Goal: Information Seeking & Learning: Understand process/instructions

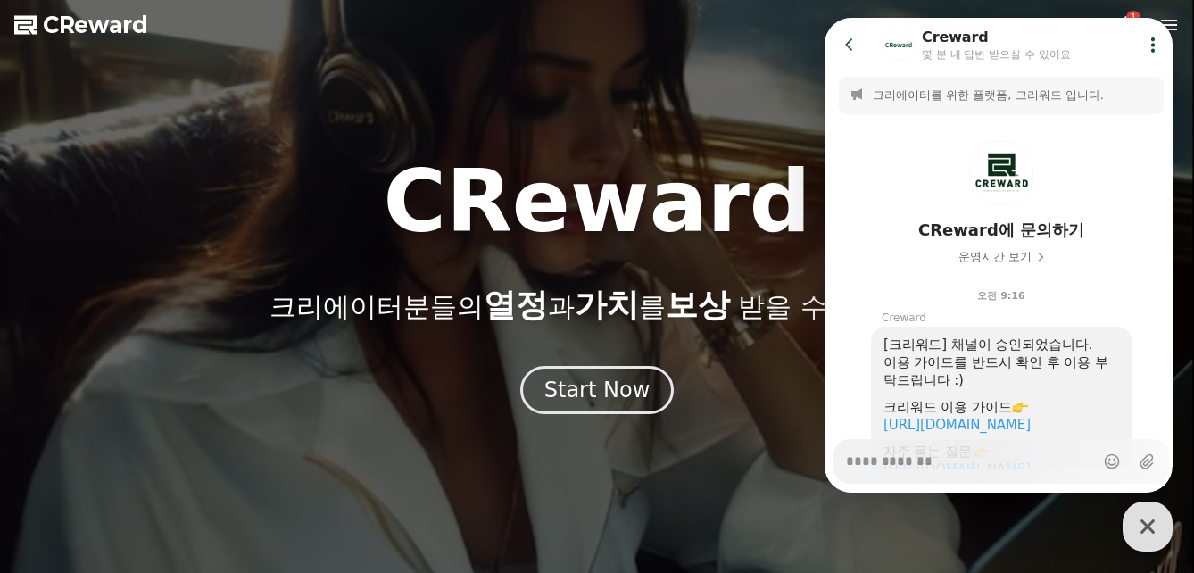
scroll to position [149, 0]
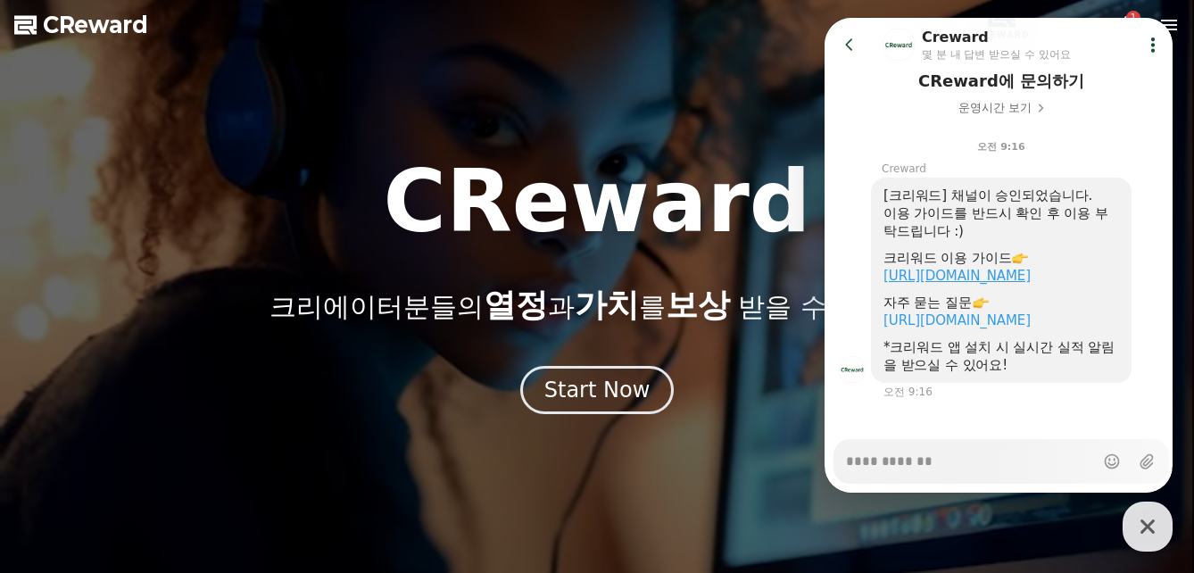
click at [998, 277] on link "https://creward.net/music/guide/android" at bounding box center [956, 276] width 147 height 16
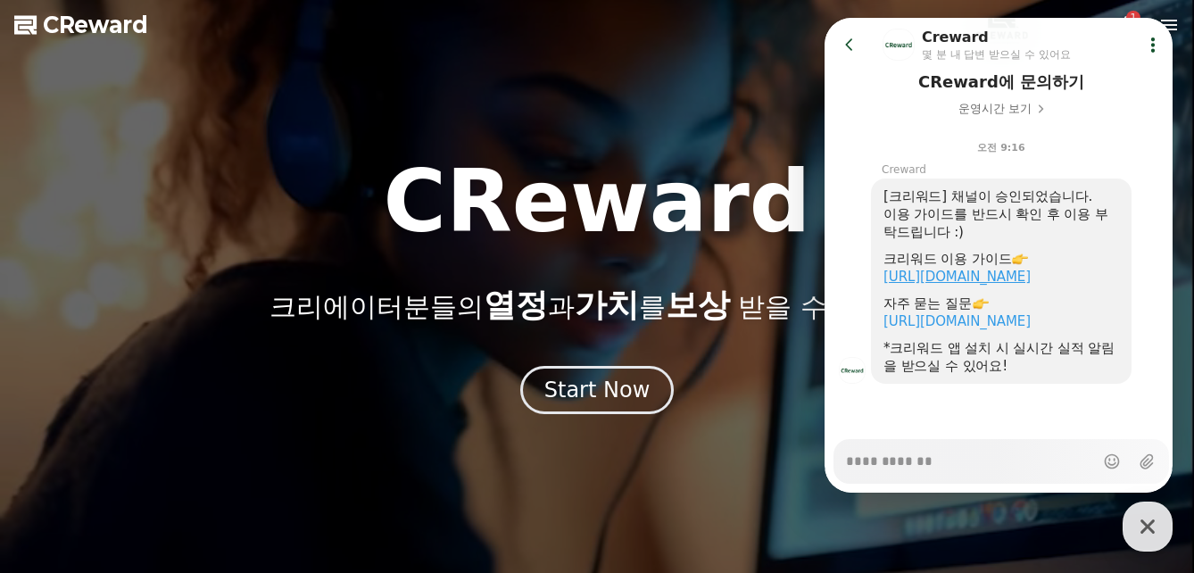
type textarea "*"
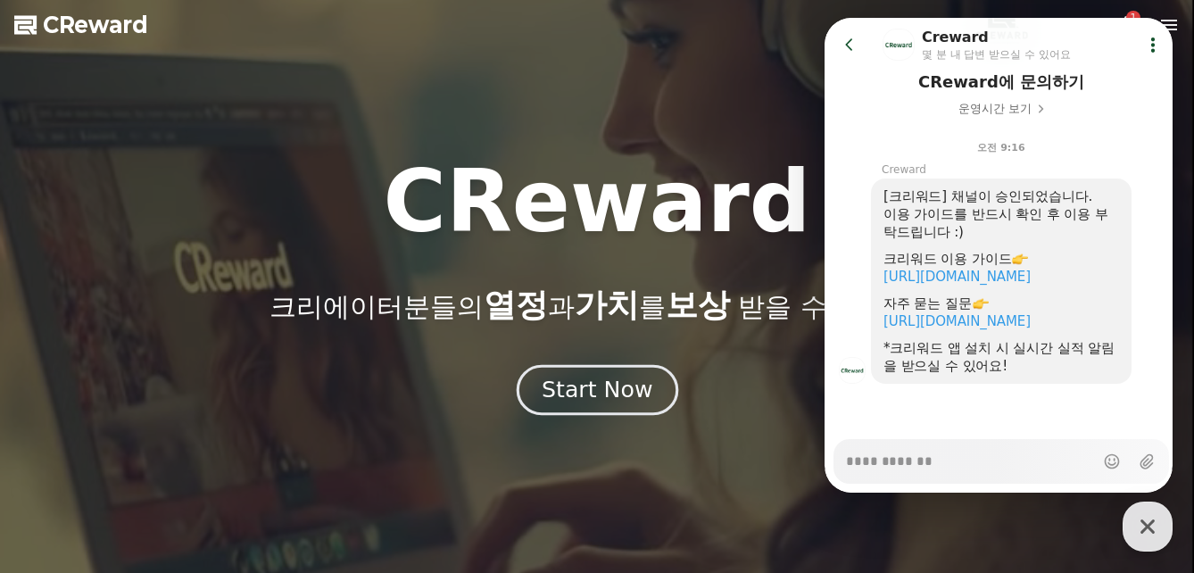
click at [624, 404] on div "Start Now" at bounding box center [597, 390] width 111 height 30
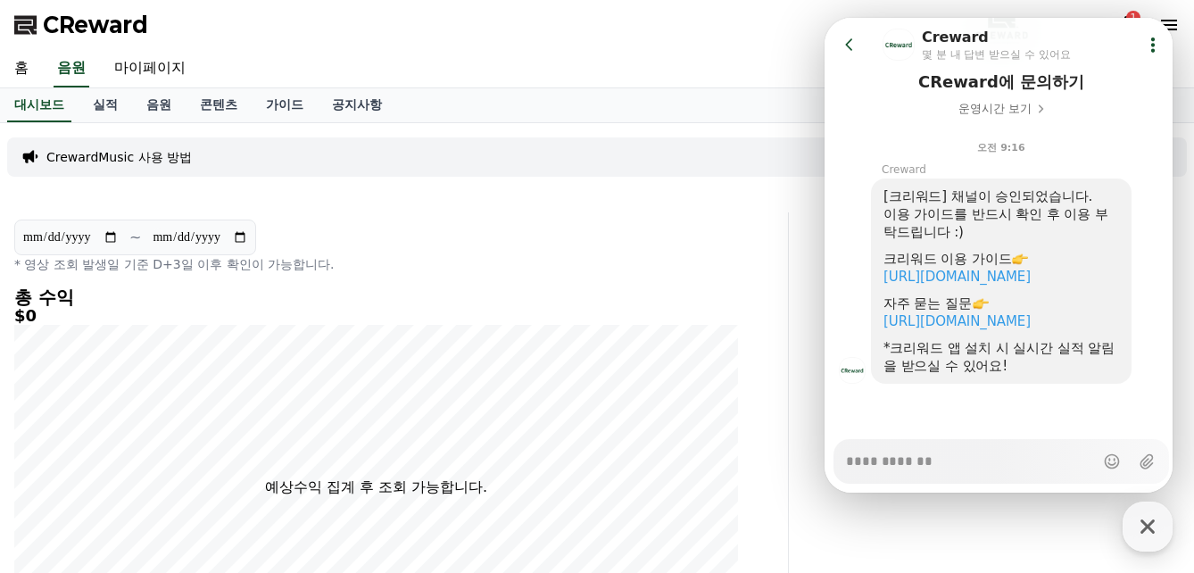
click at [1144, 38] on icon at bounding box center [1153, 45] width 18 height 18
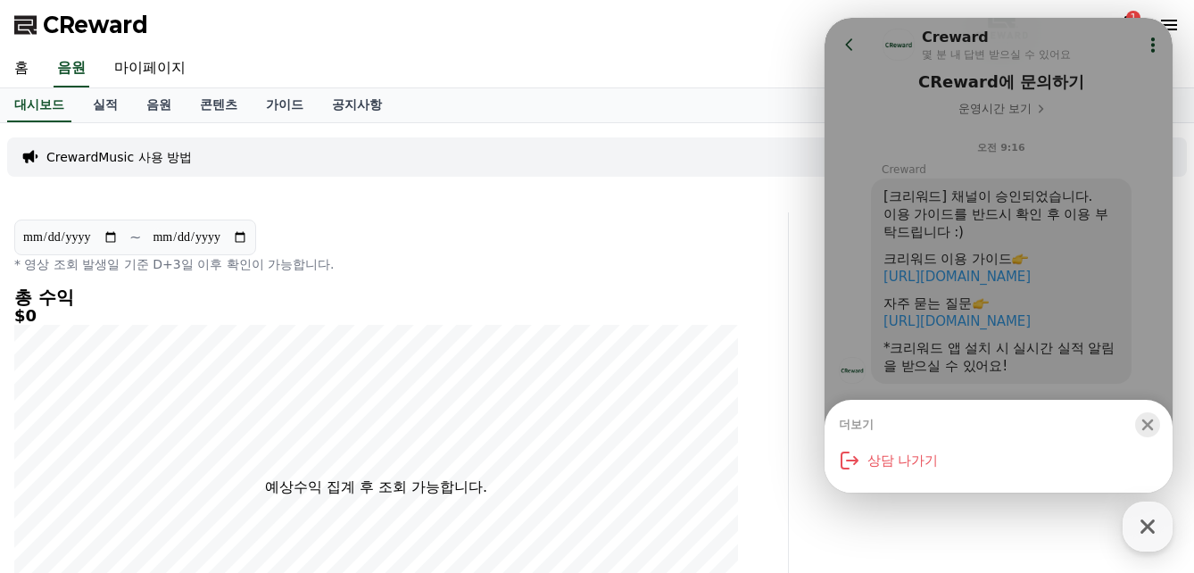
click at [1156, 423] on div "button" at bounding box center [1147, 424] width 25 height 25
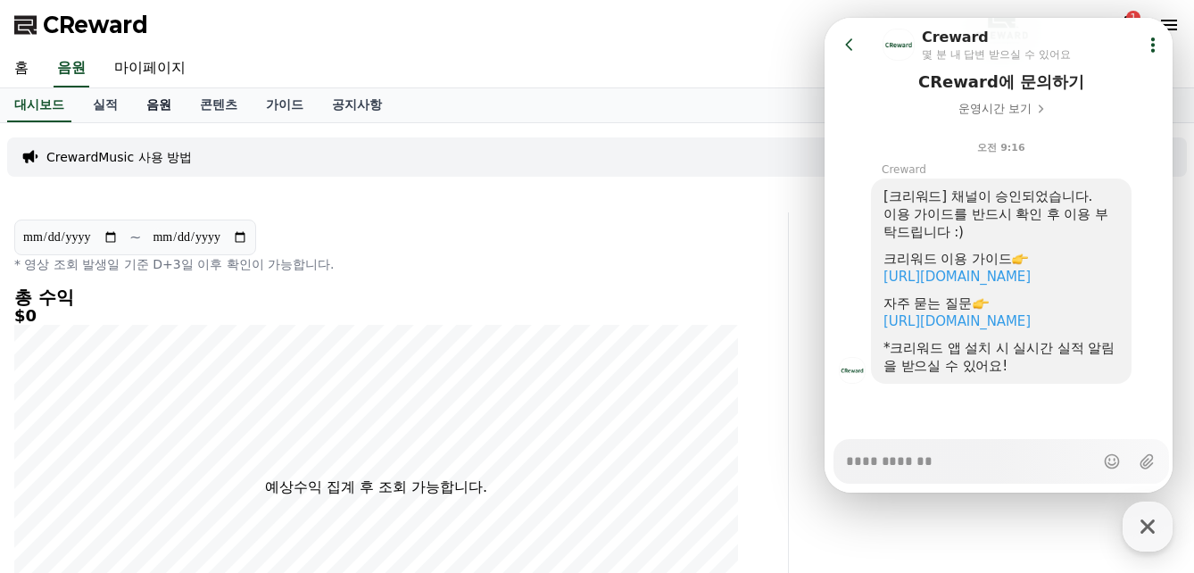
click at [149, 112] on link "음원" at bounding box center [159, 105] width 54 height 34
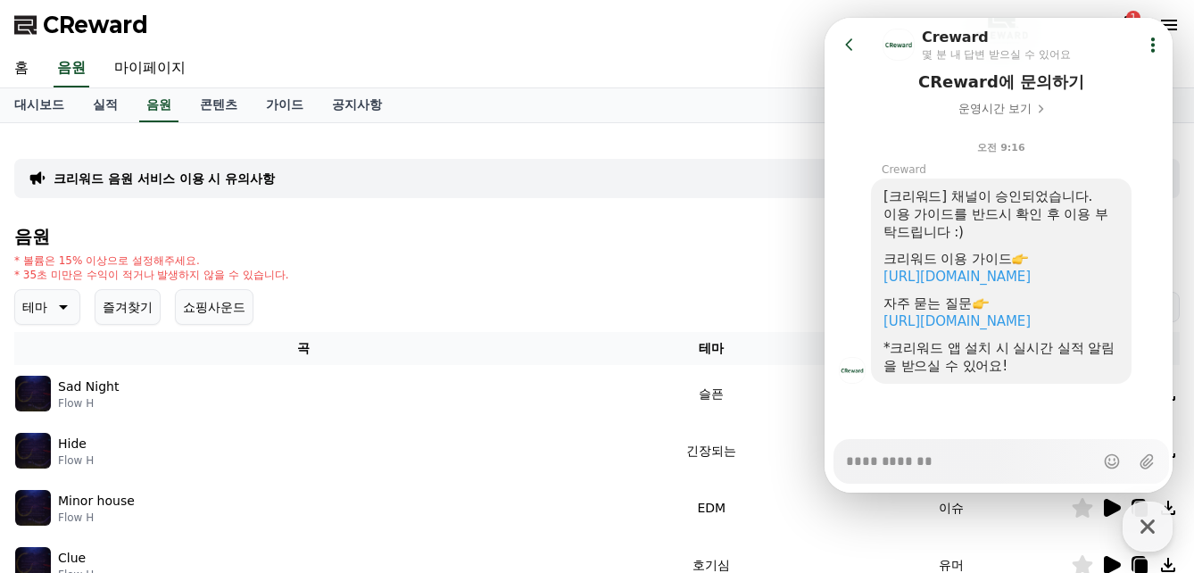
click at [843, 45] on icon at bounding box center [849, 45] width 18 height 18
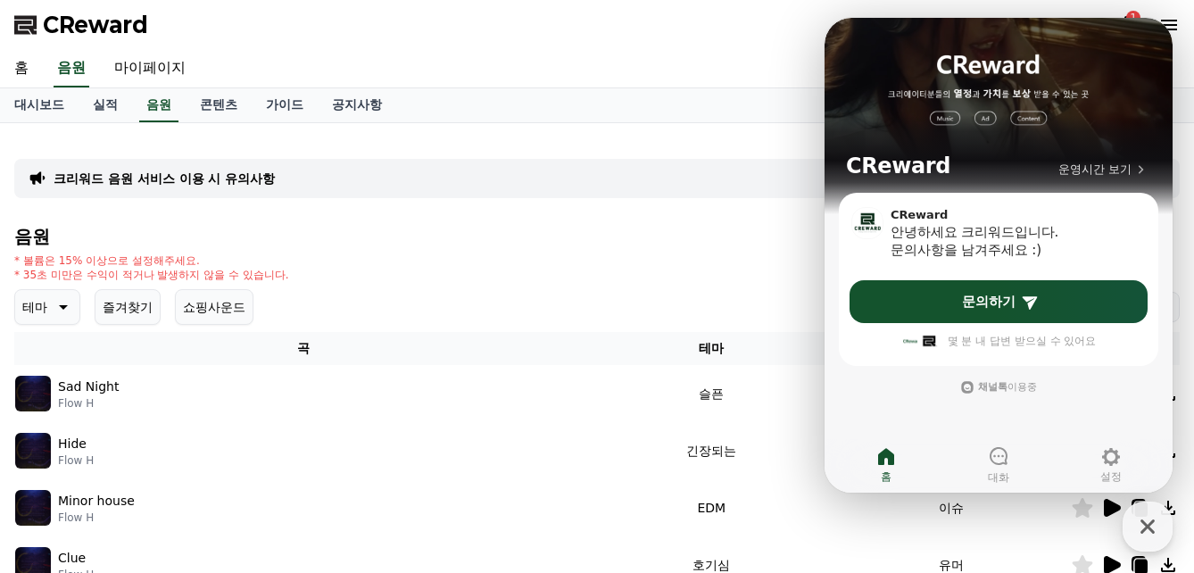
click at [880, 456] on icon at bounding box center [886, 456] width 16 height 17
click at [584, 244] on h4 "음원" at bounding box center [596, 237] width 1165 height 20
click at [1078, 167] on span "운영시간 보기" at bounding box center [1094, 169] width 73 height 16
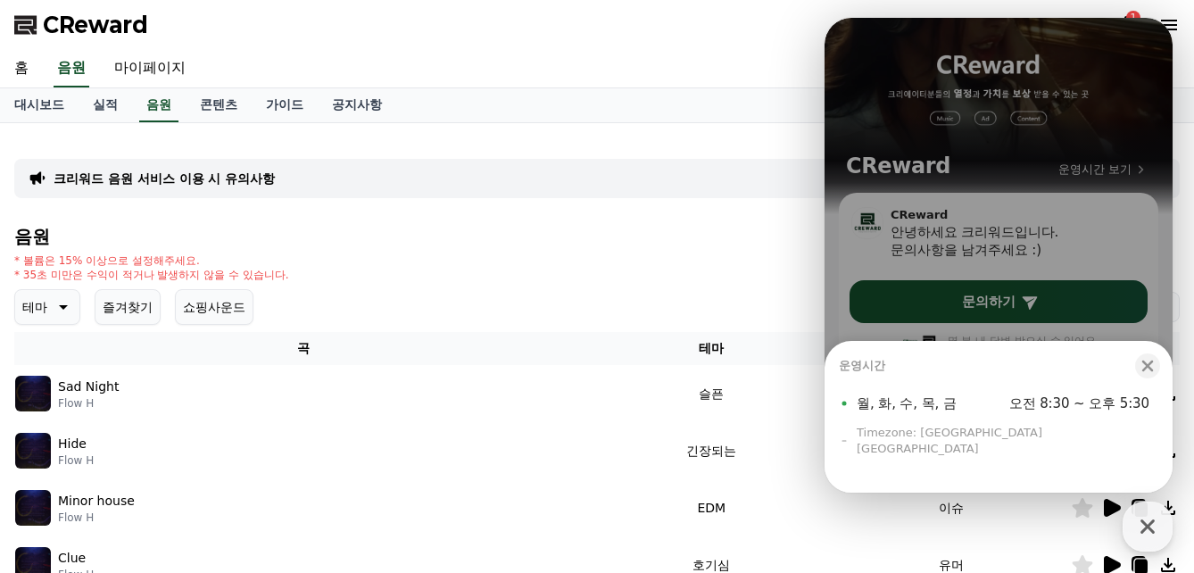
click at [1145, 372] on icon "button" at bounding box center [1148, 366] width 12 height 12
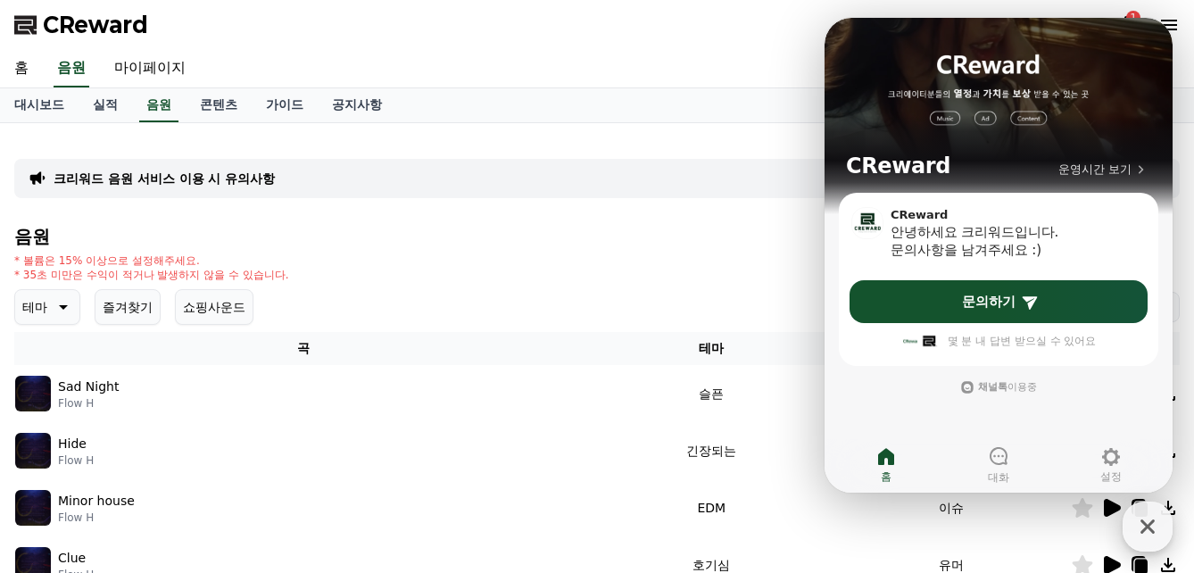
click at [1145, 530] on icon "button" at bounding box center [1147, 526] width 14 height 14
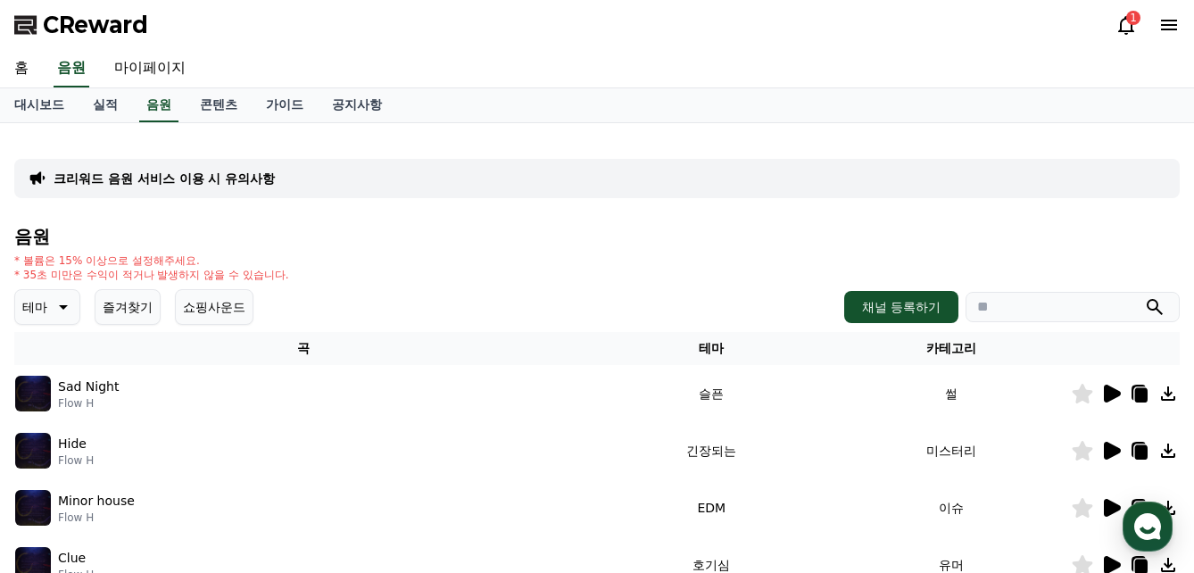
click at [1106, 397] on icon at bounding box center [1112, 393] width 17 height 18
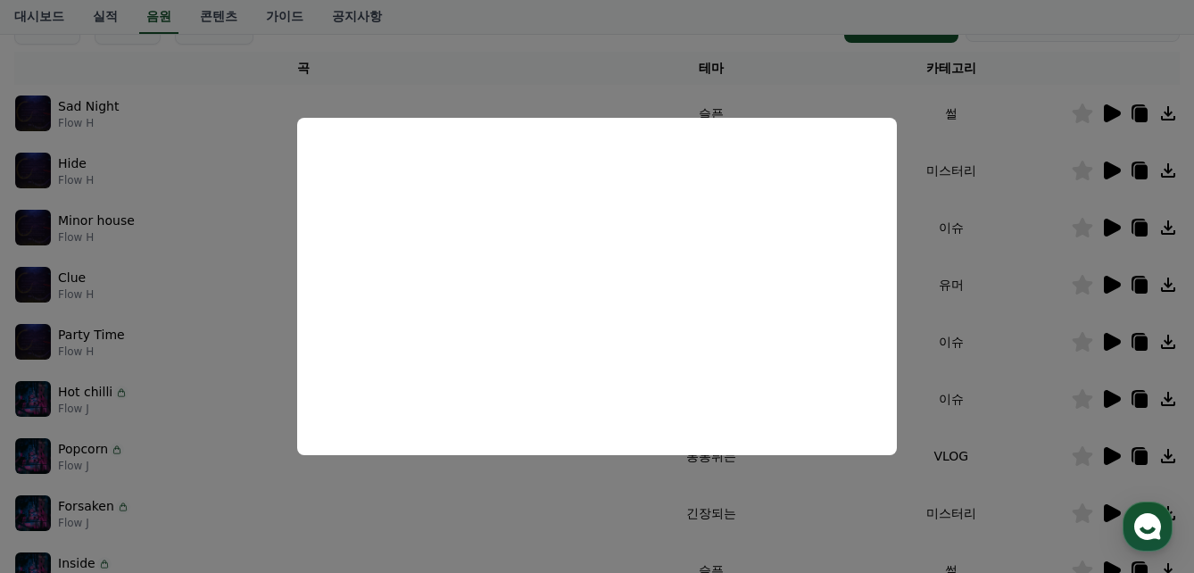
scroll to position [297, 0]
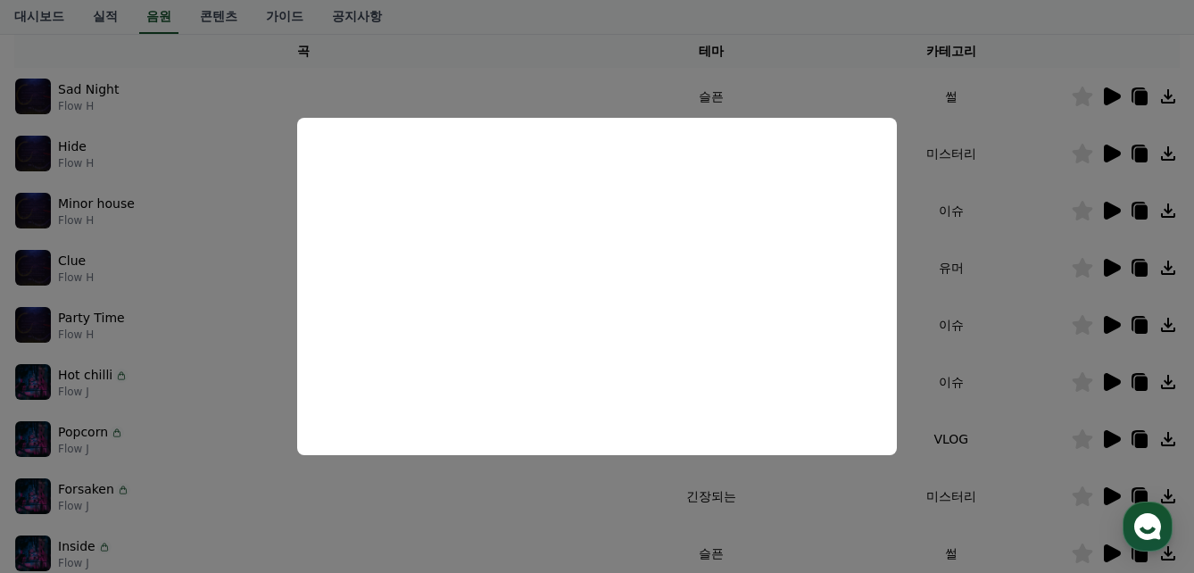
click at [1112, 153] on button "close modal" at bounding box center [597, 286] width 1194 height 573
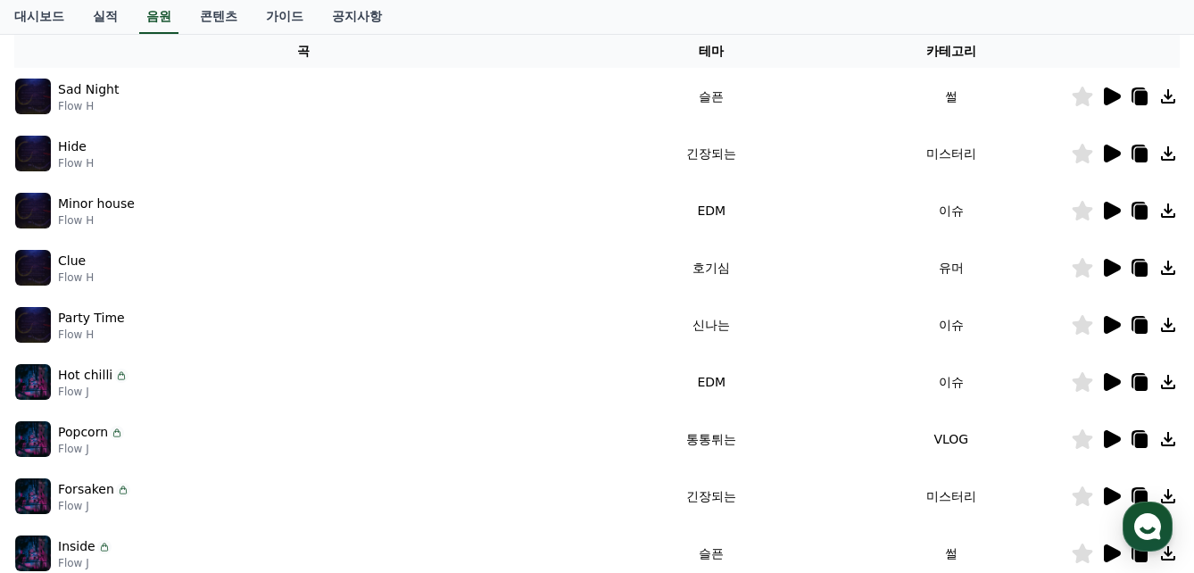
click at [1112, 153] on icon at bounding box center [1112, 154] width 17 height 18
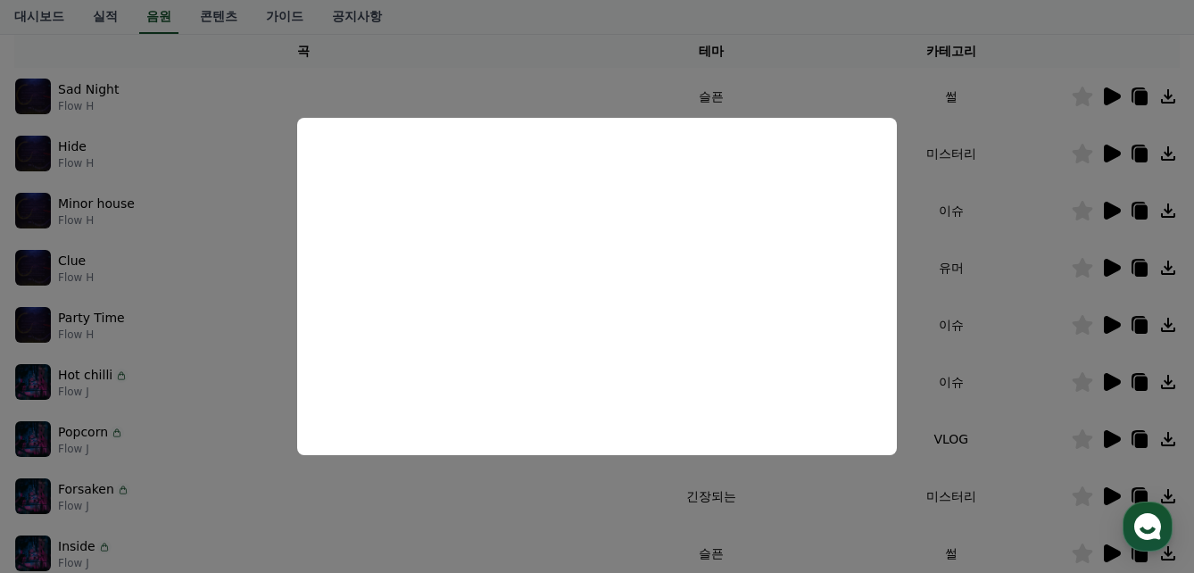
click at [1116, 326] on button "close modal" at bounding box center [597, 286] width 1194 height 573
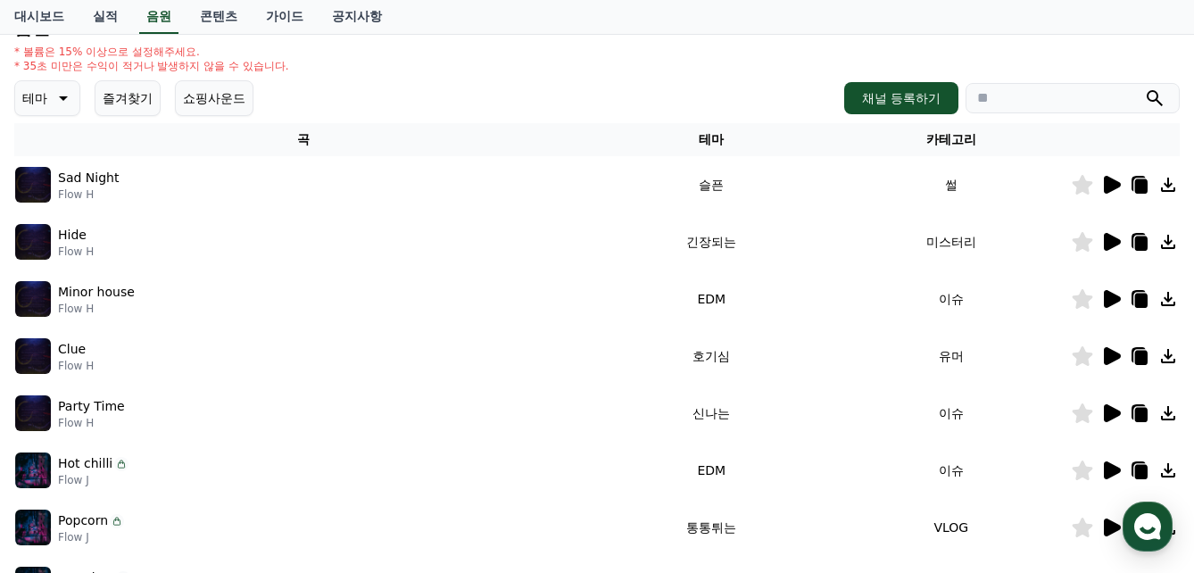
scroll to position [149, 0]
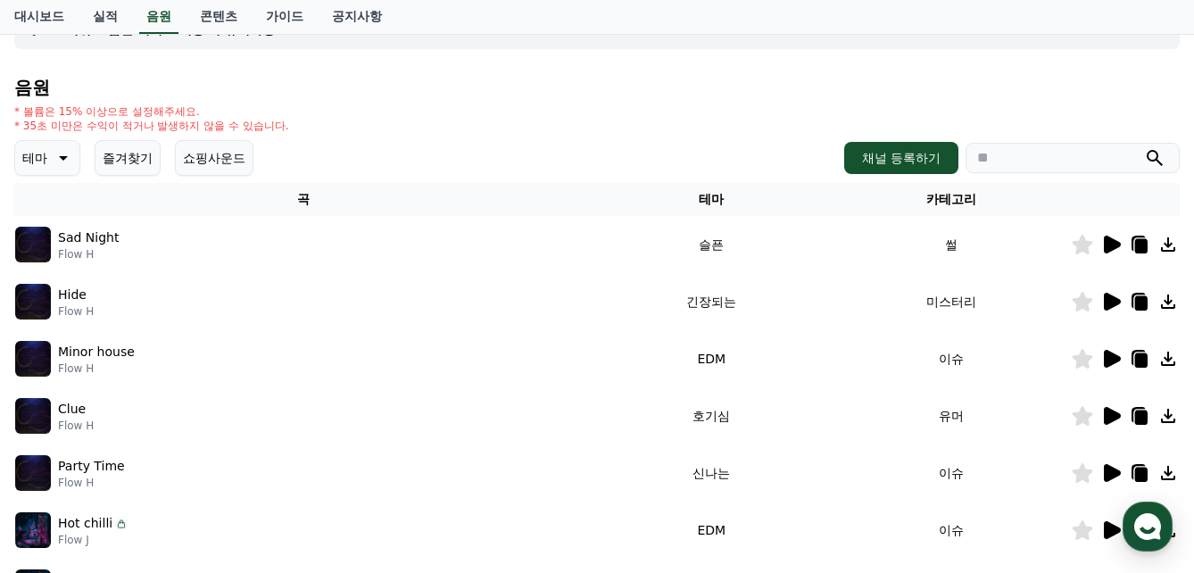
click at [993, 173] on div "채널 등록하기" at bounding box center [1011, 158] width 335 height 32
click at [70, 155] on icon at bounding box center [61, 157] width 21 height 21
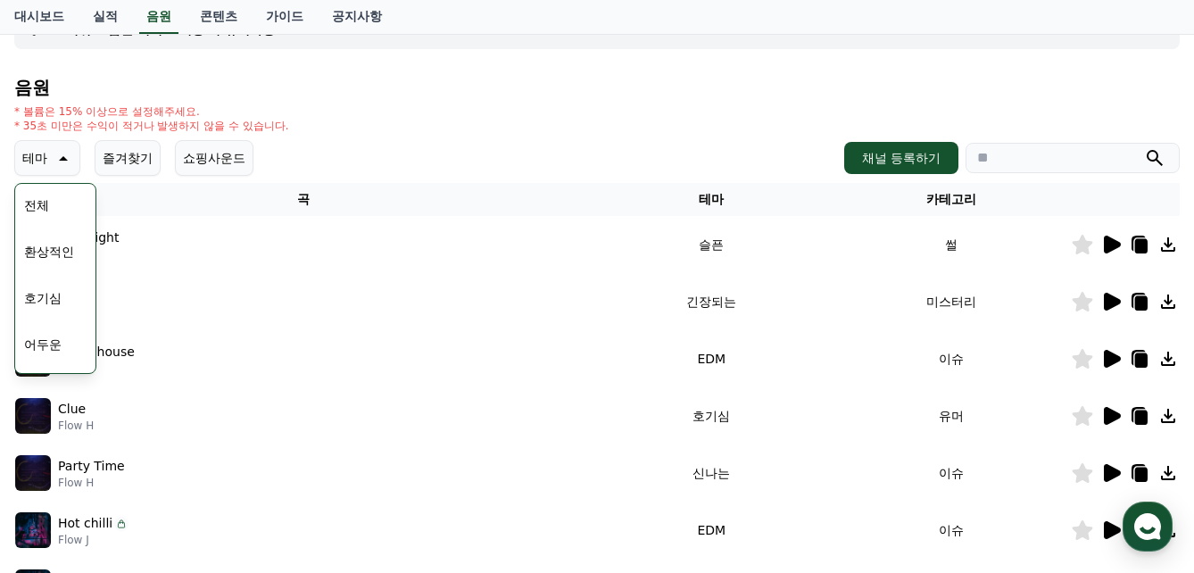
click at [55, 297] on button "호기심" at bounding box center [43, 297] width 52 height 39
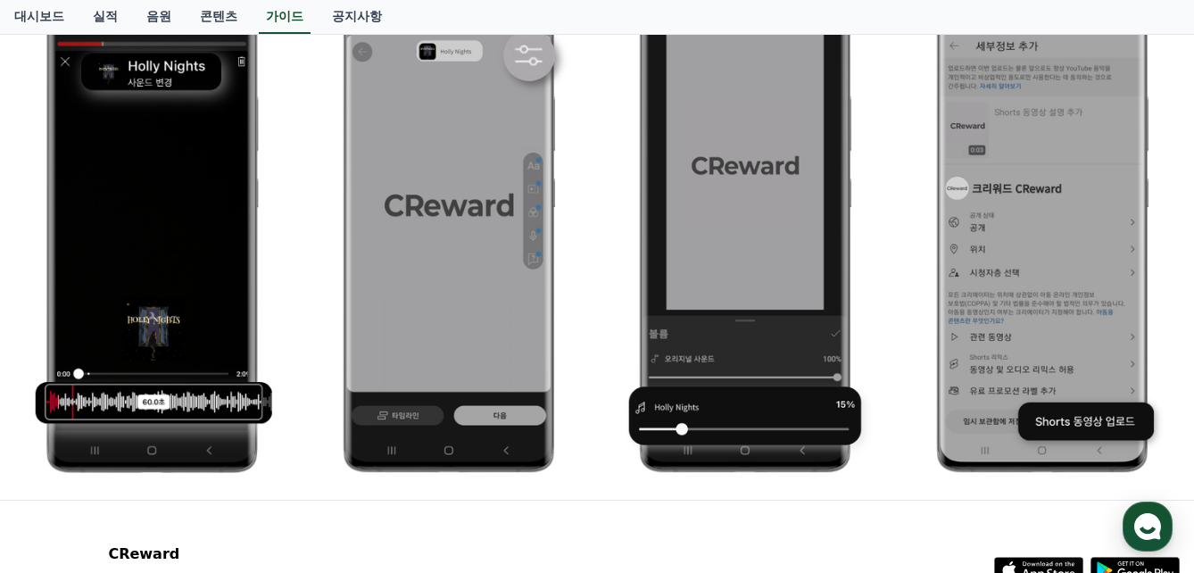
scroll to position [780, 0]
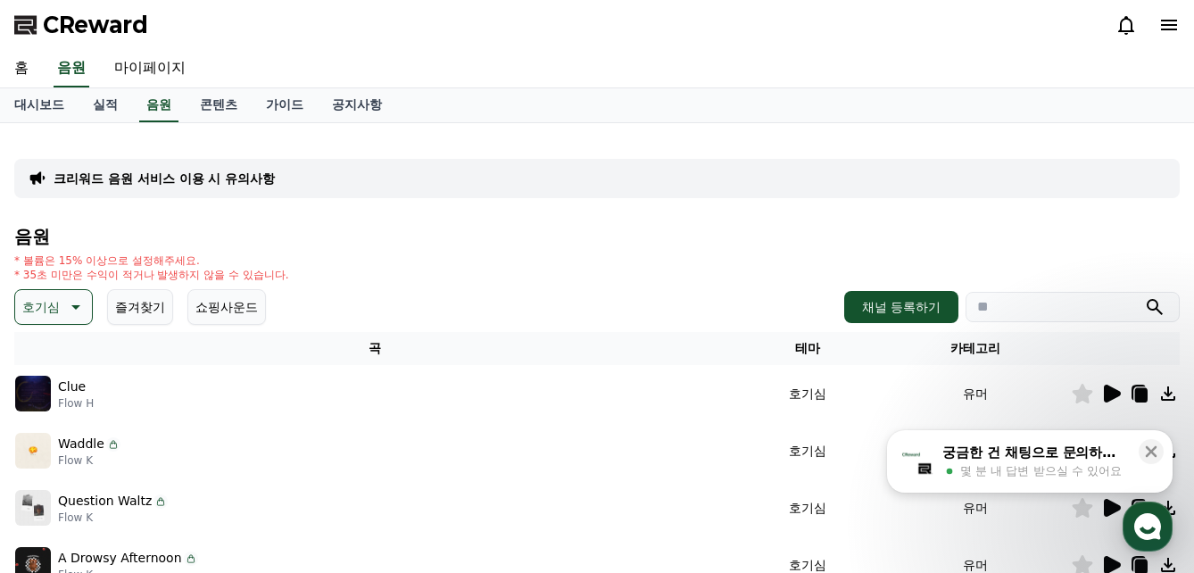
click at [1105, 398] on icon at bounding box center [1112, 393] width 17 height 18
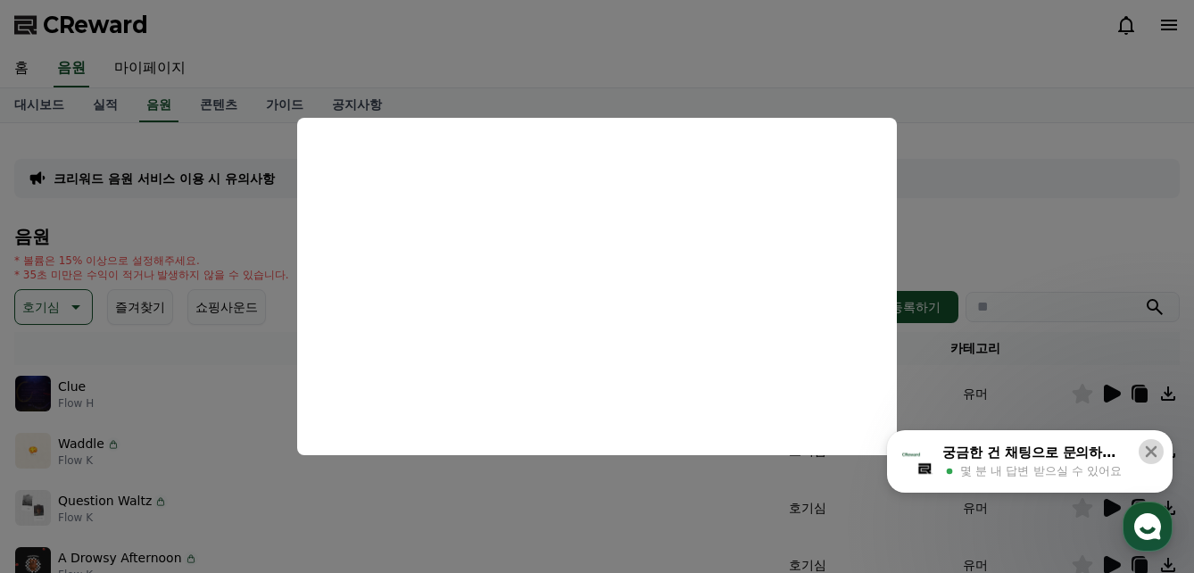
click at [1151, 452] on icon at bounding box center [1151, 452] width 12 height 12
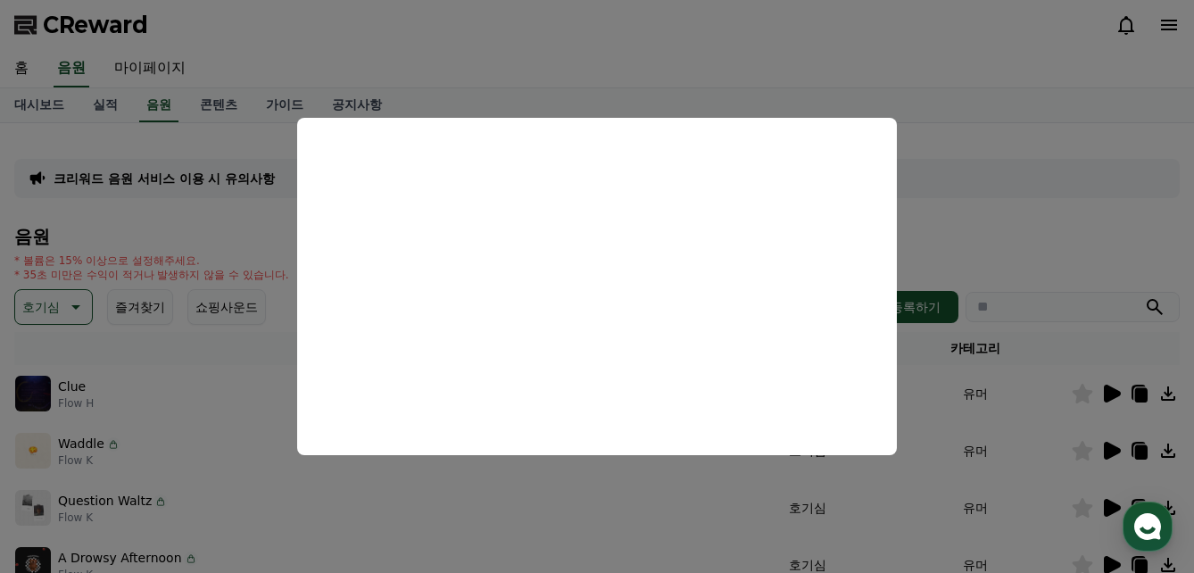
click at [1109, 448] on button "close modal" at bounding box center [597, 286] width 1194 height 573
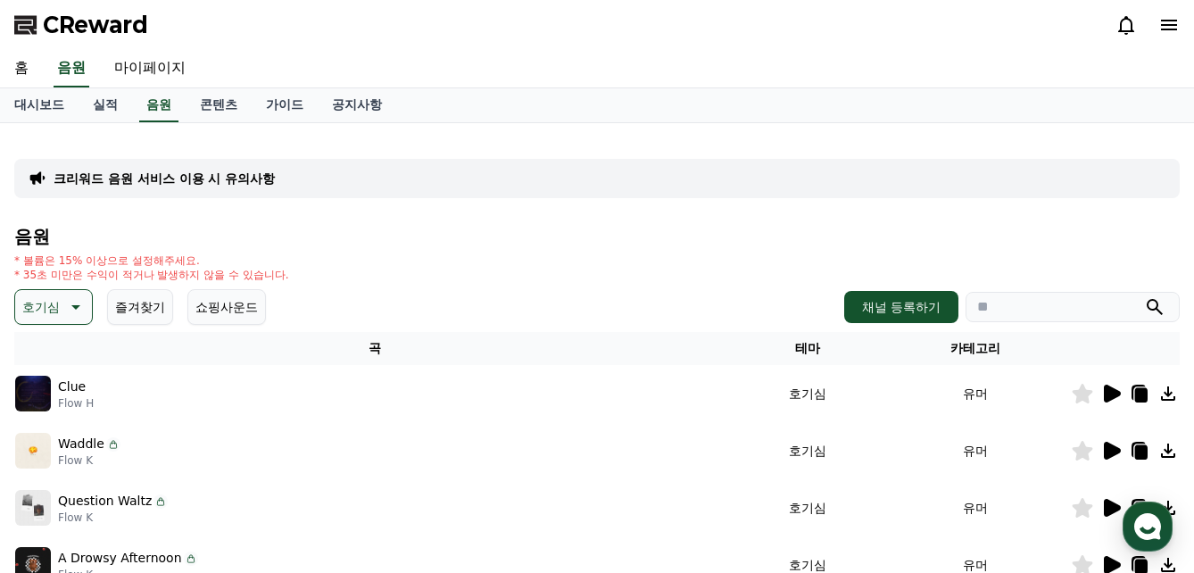
click at [1109, 448] on icon at bounding box center [1112, 451] width 17 height 18
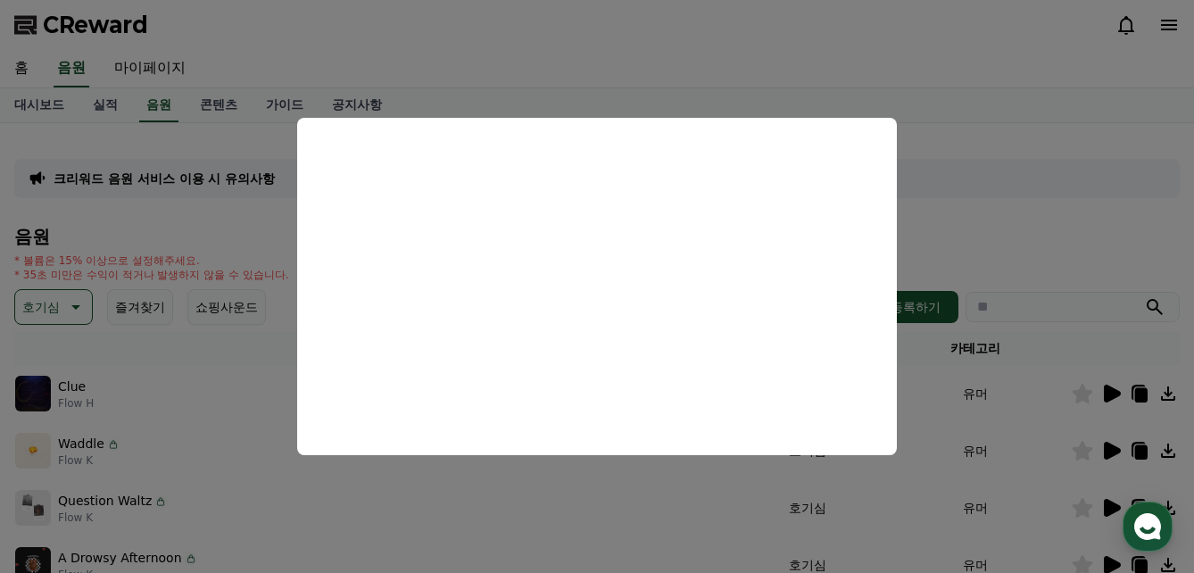
click at [1021, 232] on button "close modal" at bounding box center [597, 286] width 1194 height 573
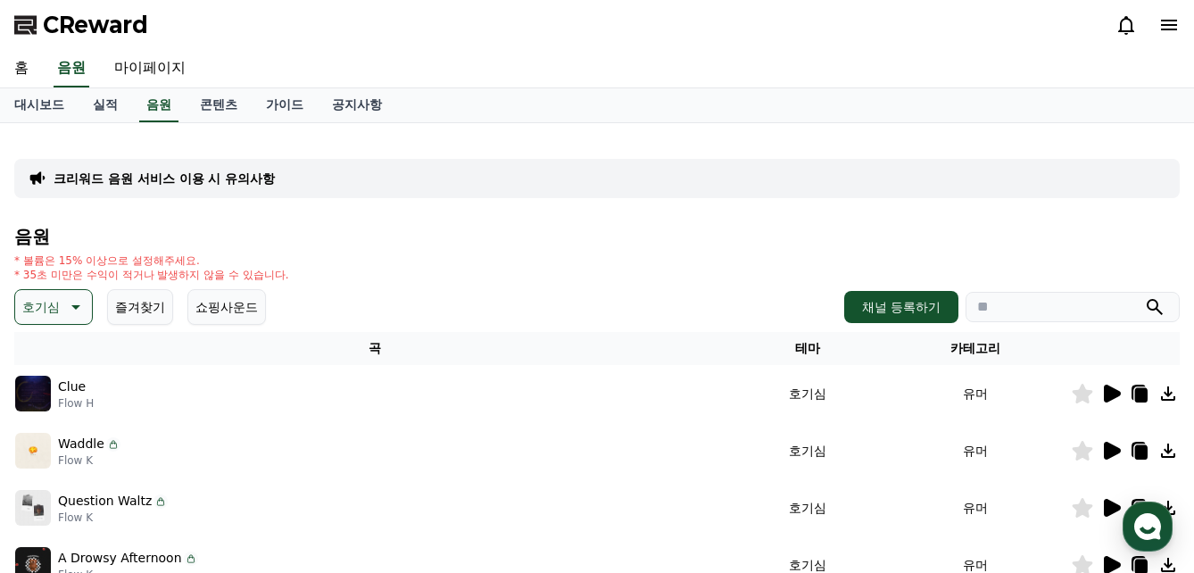
click at [1140, 446] on icon at bounding box center [1141, 452] width 12 height 14
